Goal: Participate in discussion: Engage in conversation with other users on a specific topic

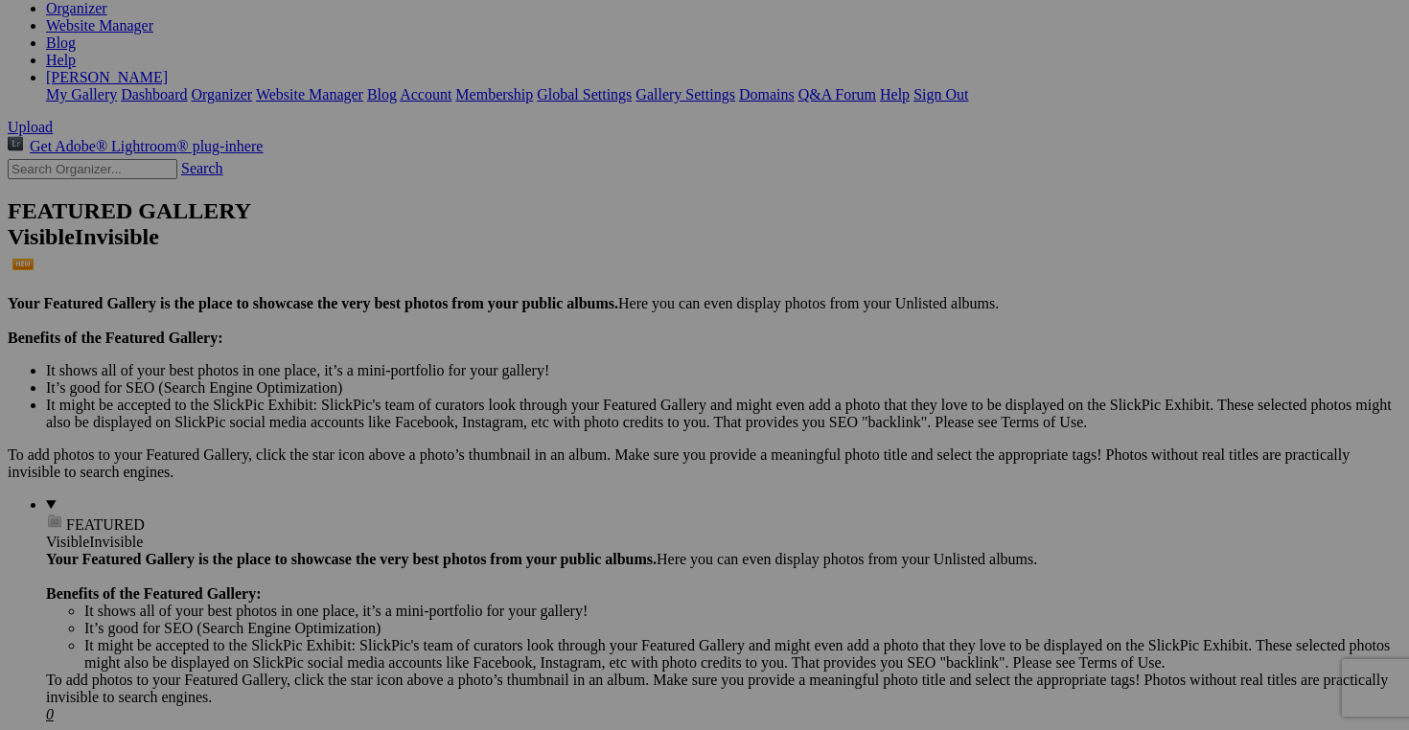
scroll to position [602, 0]
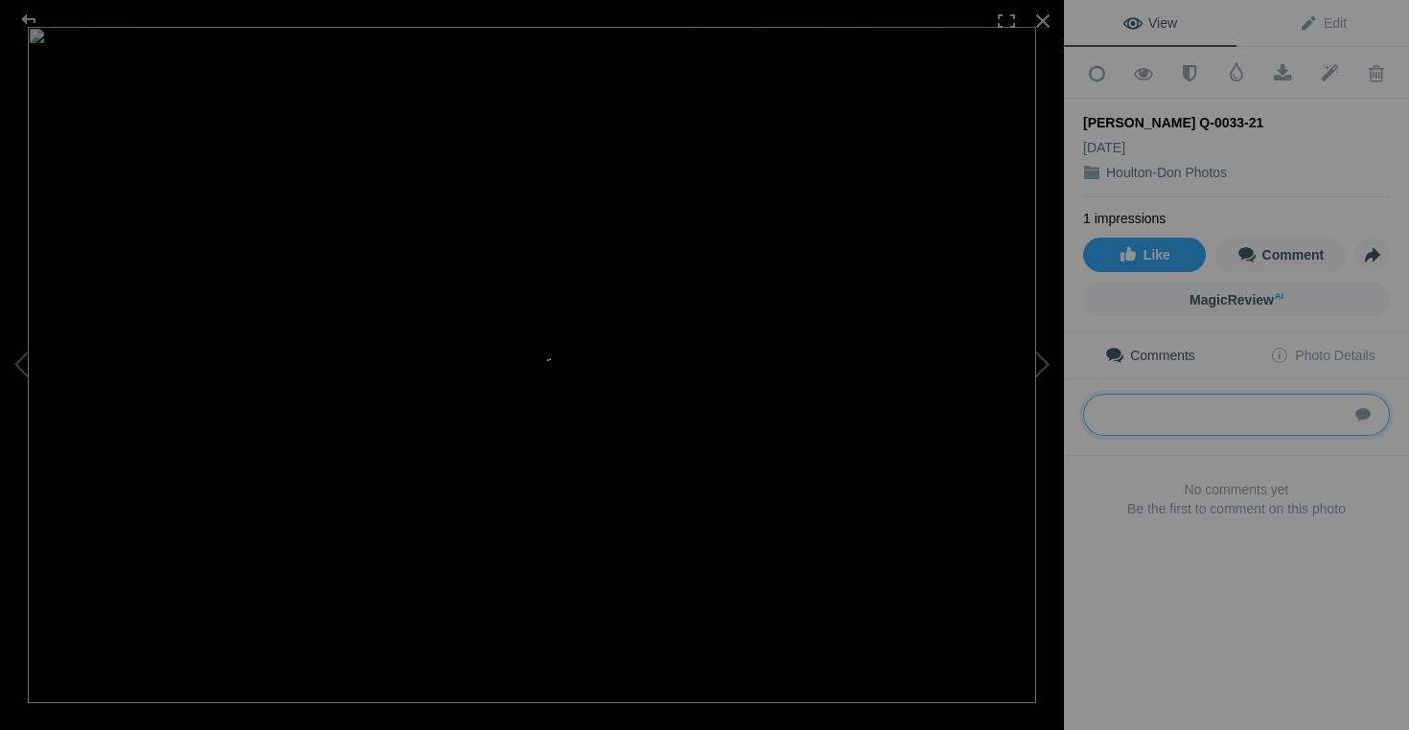
click at [1137, 411] on textarea at bounding box center [1236, 415] width 307 height 42
type textarea "Dean & Don"
click at [1141, 248] on span "Like" at bounding box center [1145, 254] width 52 height 15
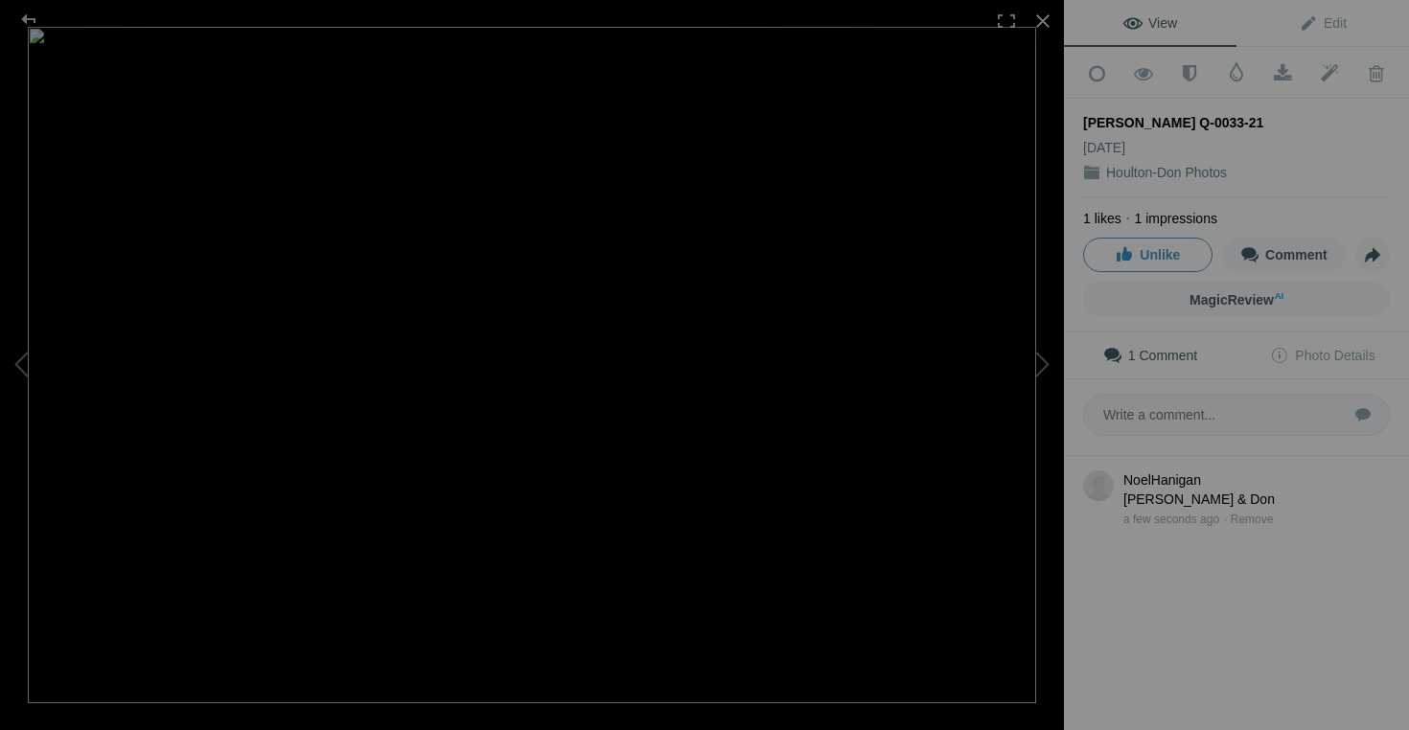
click at [1142, 247] on span "Unlike" at bounding box center [1147, 254] width 65 height 15
click at [1316, 351] on span "Photo Details" at bounding box center [1322, 355] width 104 height 15
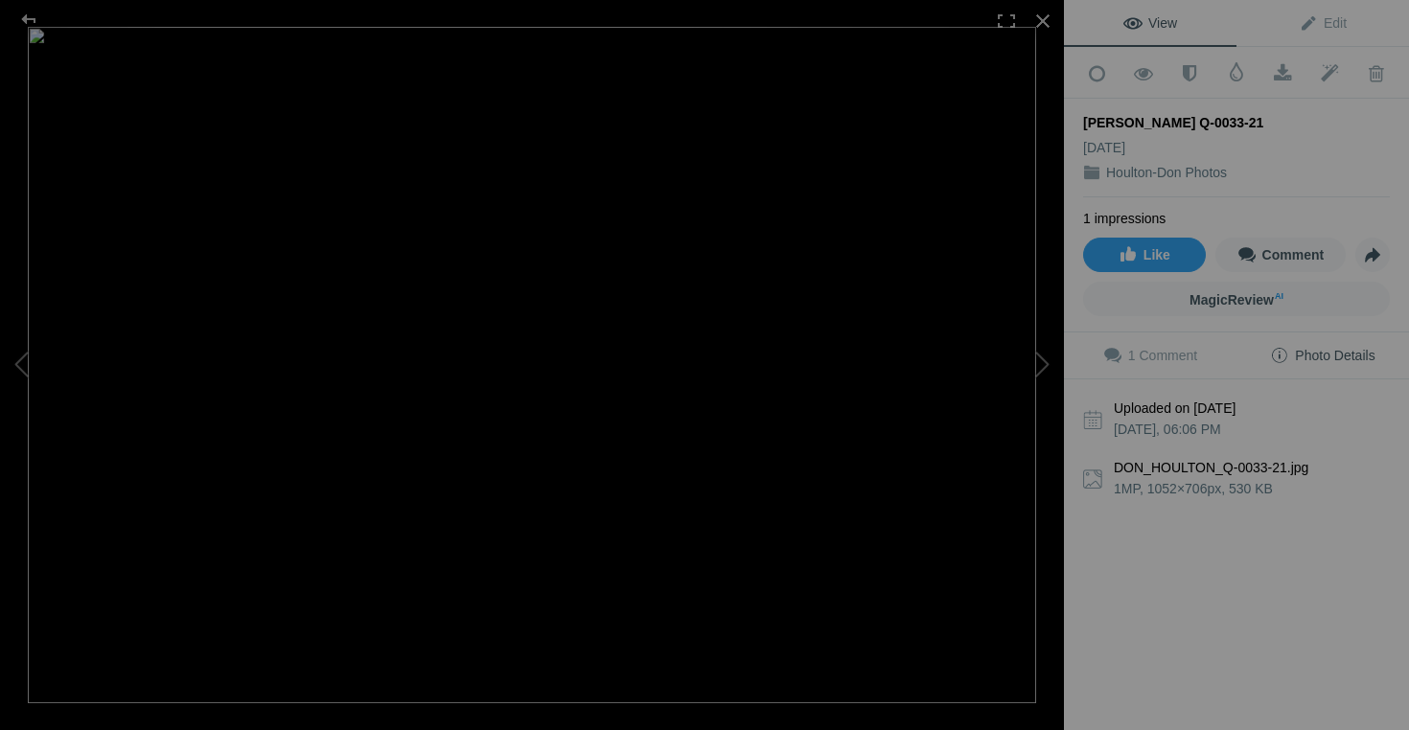
click at [1315, 351] on span "Photo Details" at bounding box center [1322, 355] width 104 height 15
click at [1127, 349] on span "1 Comment" at bounding box center [1150, 355] width 94 height 15
click at [21, 13] on div at bounding box center [28, 19] width 69 height 38
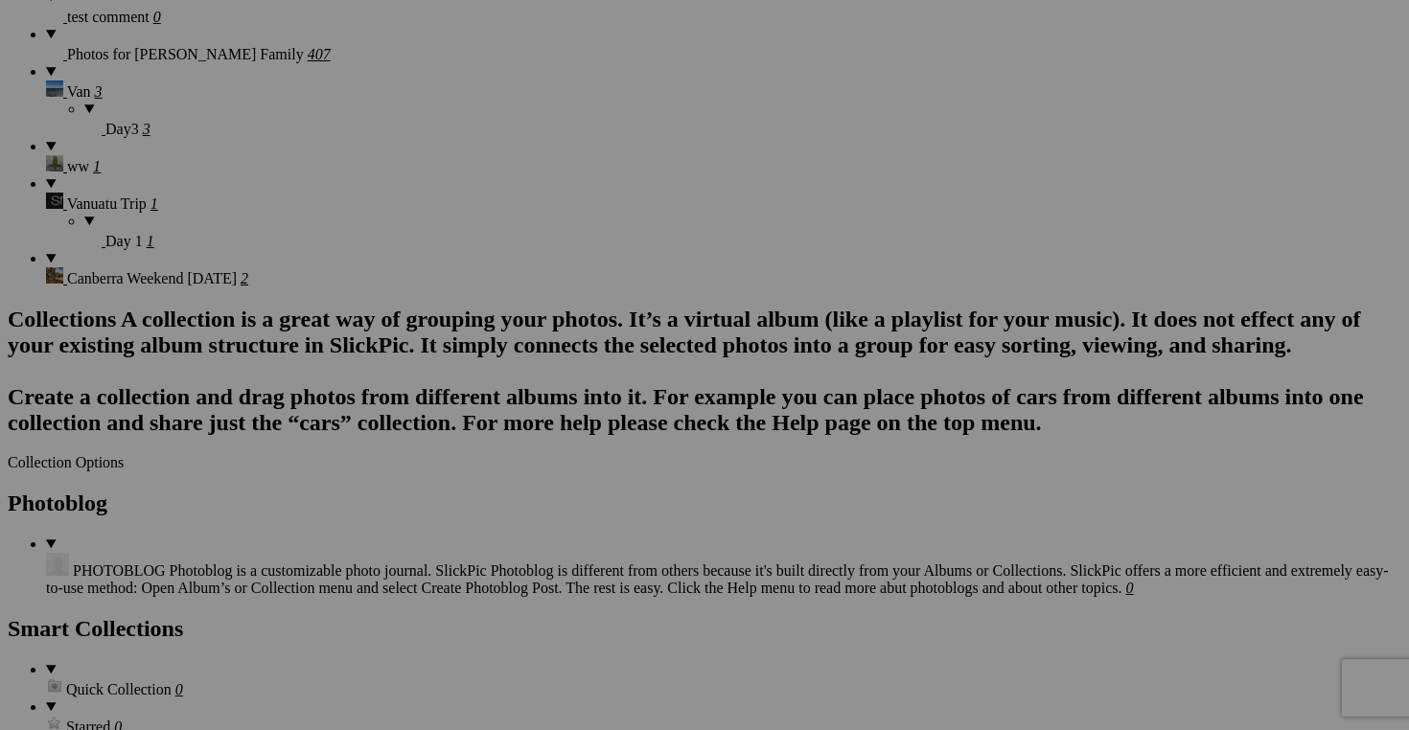
scroll to position [1679, 0]
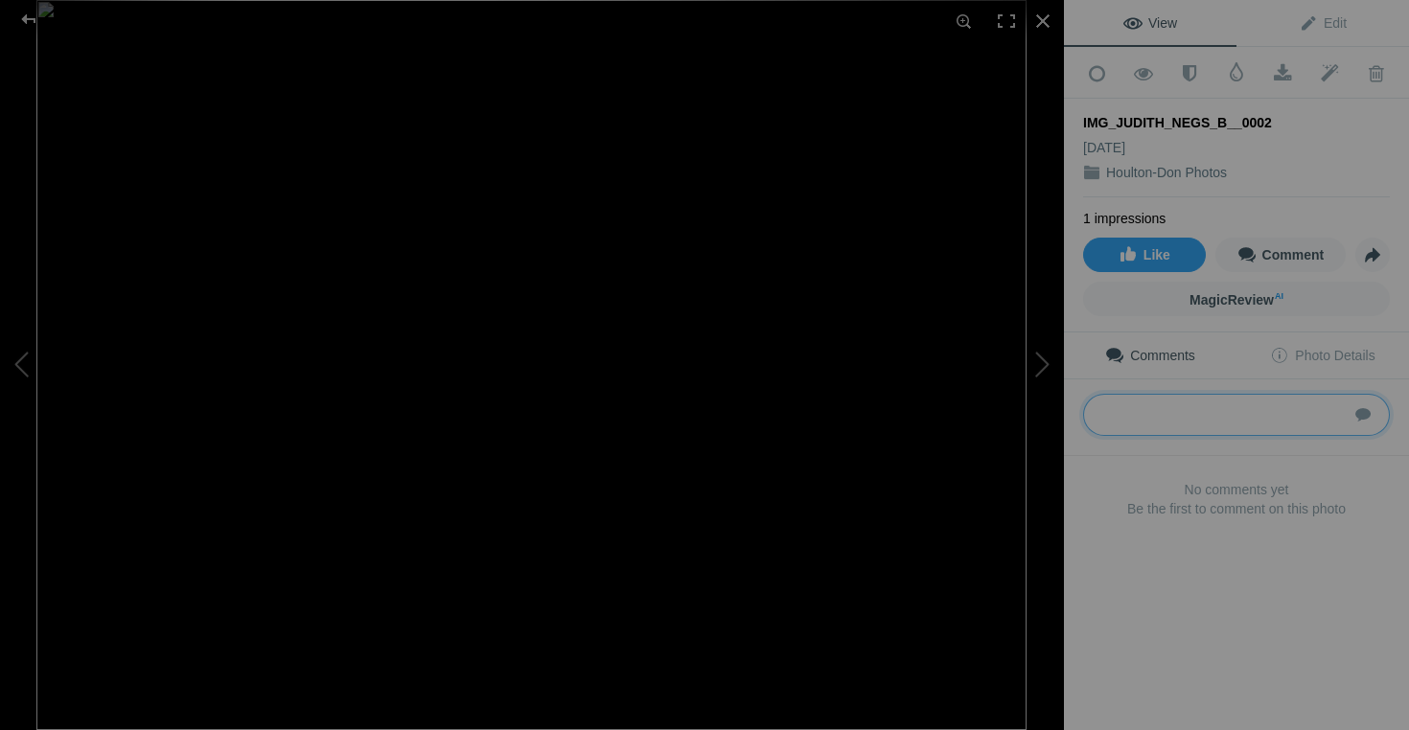
click at [1136, 403] on textarea at bounding box center [1236, 415] width 307 height 42
type textarea "?, Brett, Don"
